Goal: Navigation & Orientation: Find specific page/section

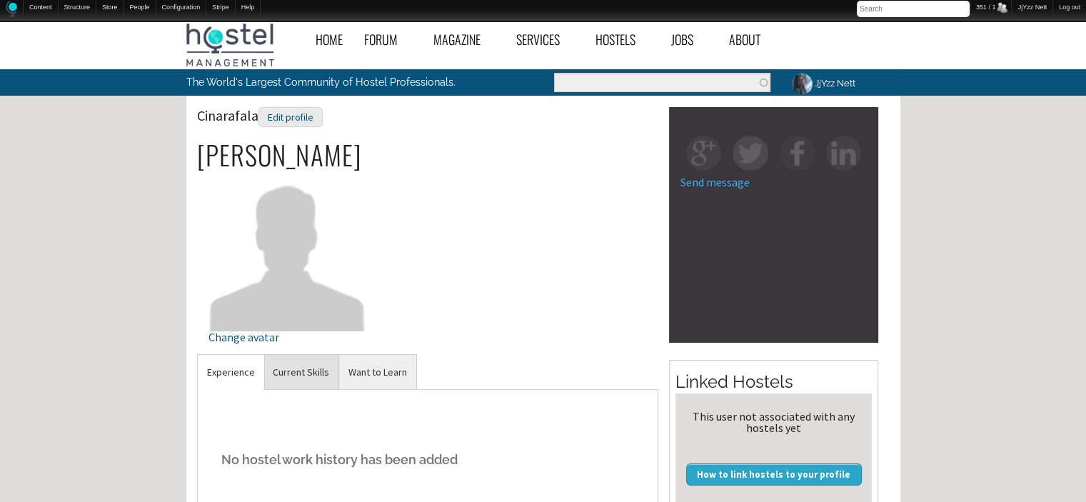
click at [319, 385] on link "Current Skills" at bounding box center [300, 372] width 75 height 35
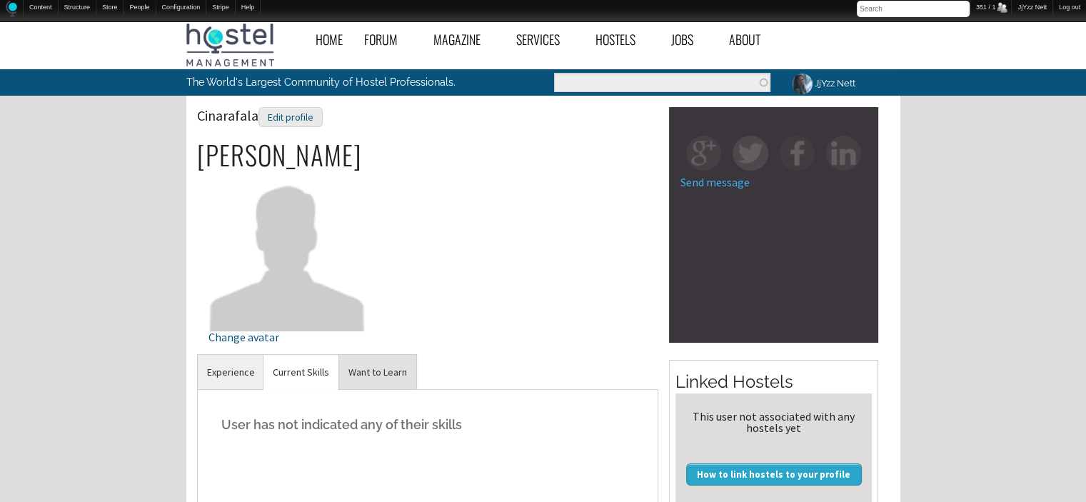
click at [384, 366] on link "Want to Learn" at bounding box center [377, 372] width 77 height 35
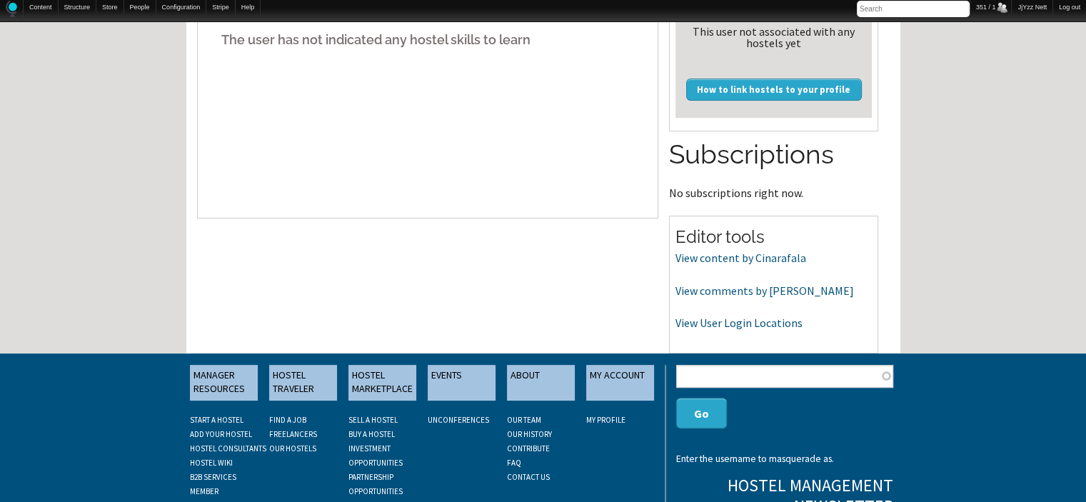
scroll to position [400, 0]
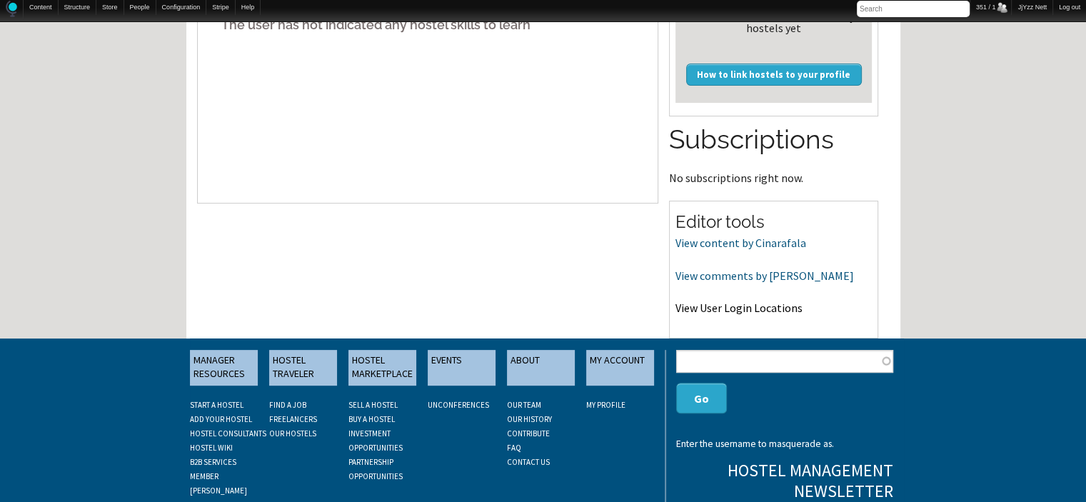
click at [737, 308] on link "View User Login Locations" at bounding box center [738, 308] width 127 height 14
click at [757, 246] on link "View content by Cinarafala" at bounding box center [740, 243] width 131 height 14
click at [709, 311] on link "View User Login Locations" at bounding box center [738, 308] width 127 height 14
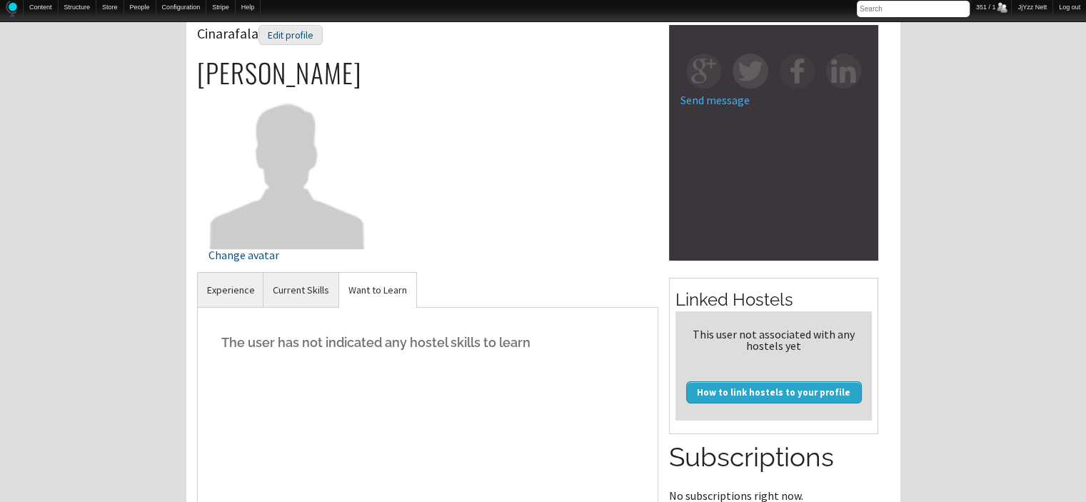
scroll to position [0, 0]
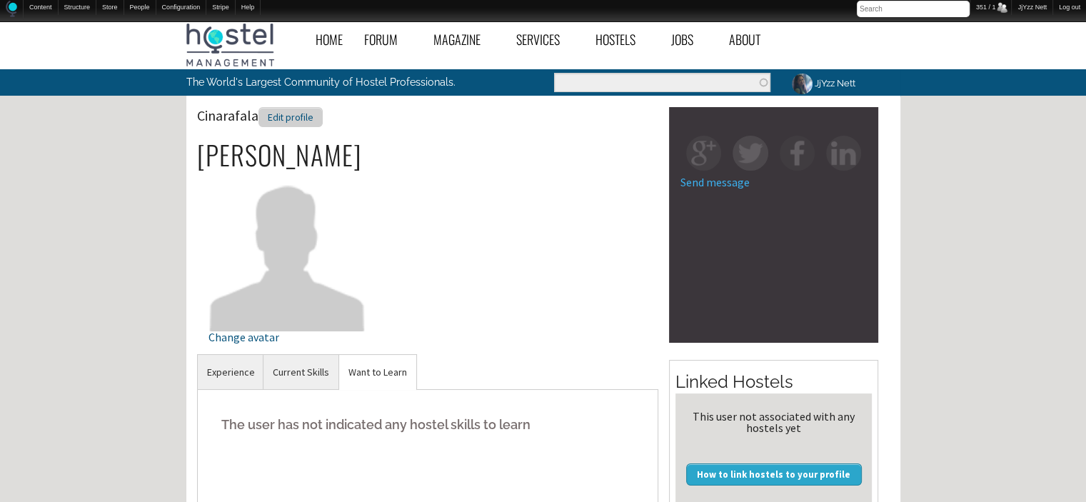
click at [277, 116] on div "Edit profile" at bounding box center [290, 117] width 64 height 21
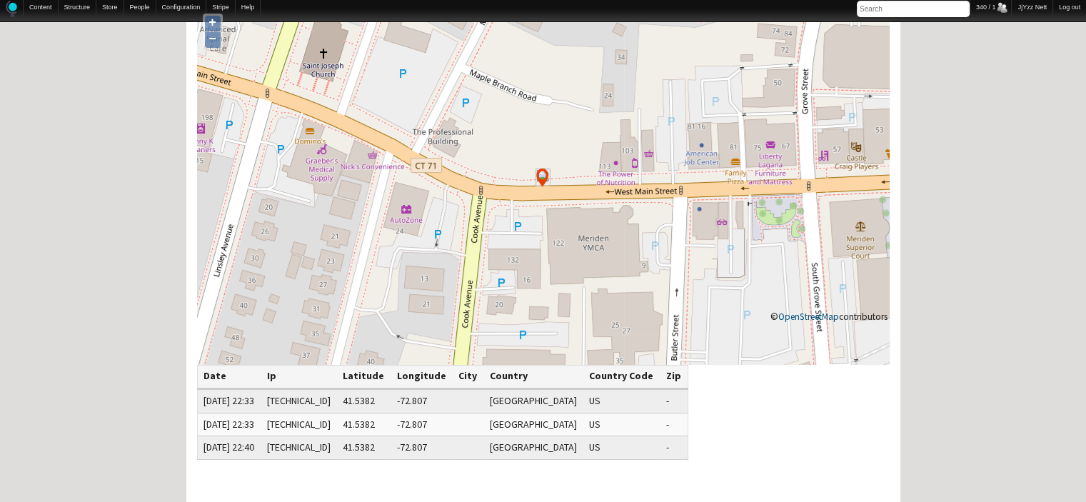
scroll to position [200, 0]
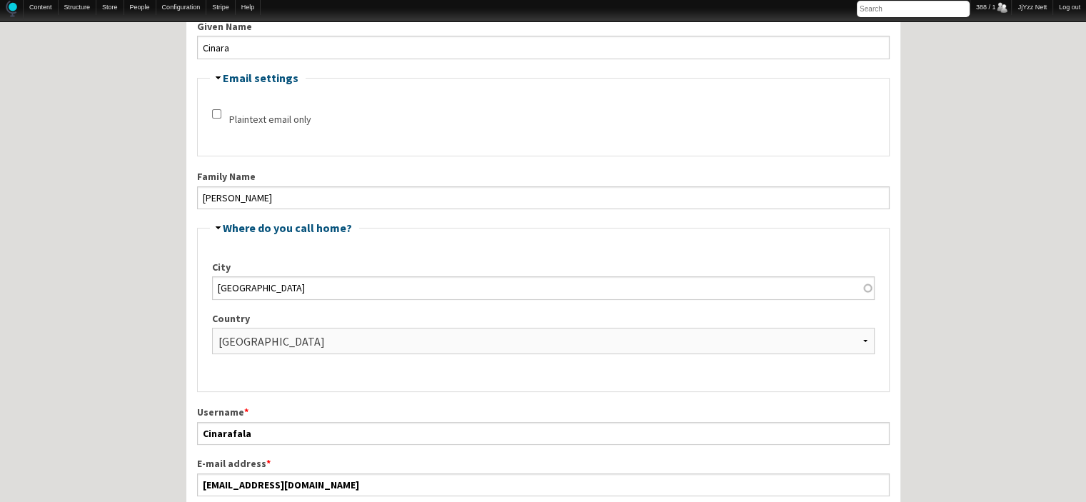
scroll to position [286, 0]
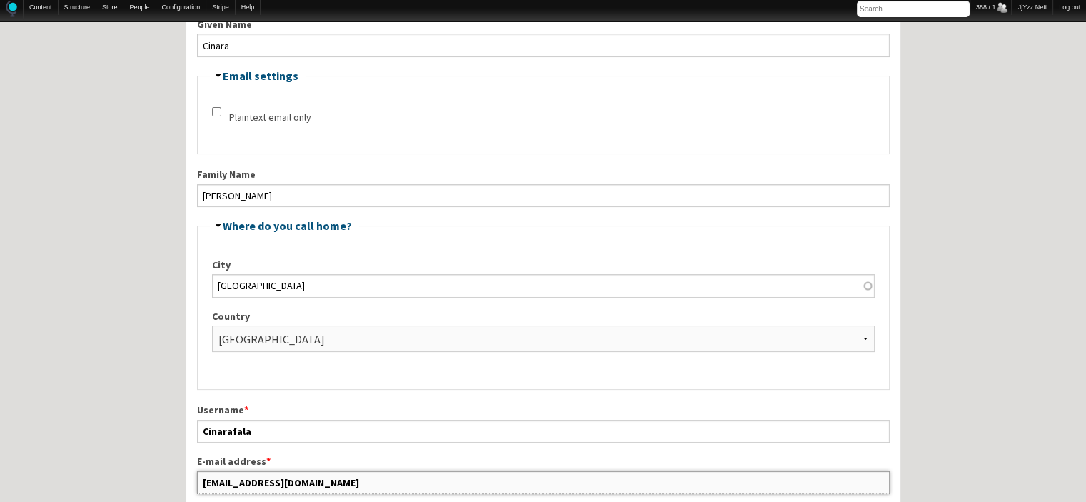
drag, startPoint x: 333, startPoint y: 478, endPoint x: 91, endPoint y: 467, distance: 241.5
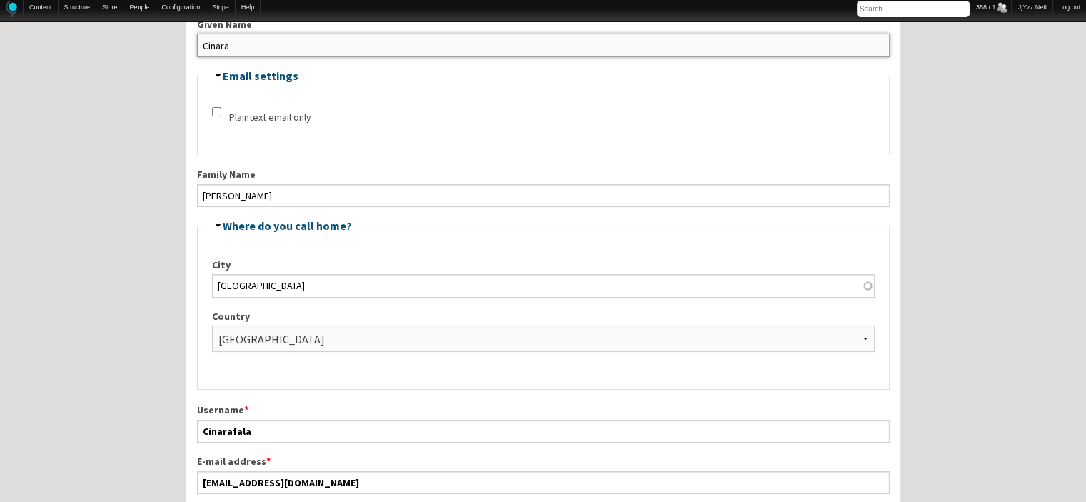
drag, startPoint x: 258, startPoint y: 45, endPoint x: 177, endPoint y: 56, distance: 81.4
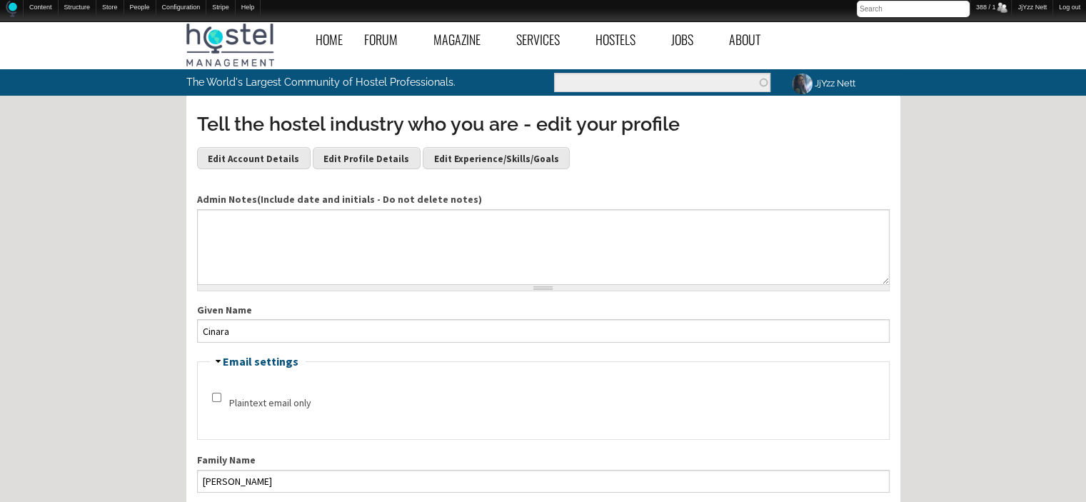
click at [831, 88] on link "JjYzz Nett" at bounding box center [822, 83] width 83 height 28
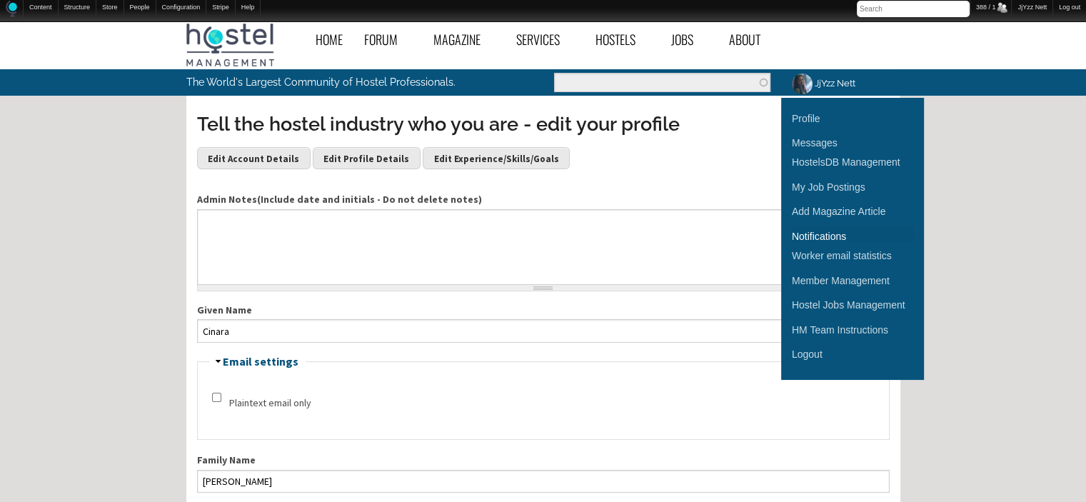
click at [811, 241] on div "Notifications" at bounding box center [819, 236] width 54 height 16
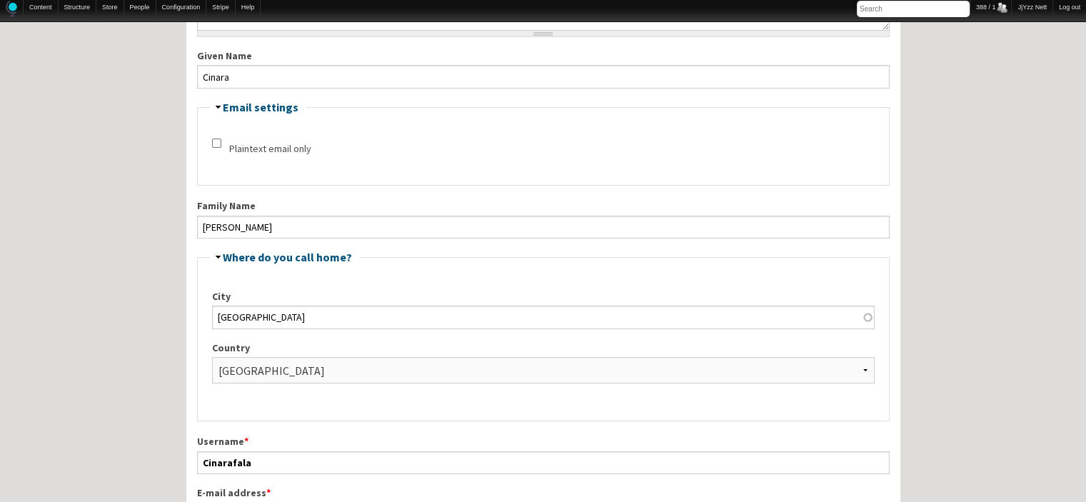
scroll to position [257, 0]
